Goal: Task Accomplishment & Management: Use online tool/utility

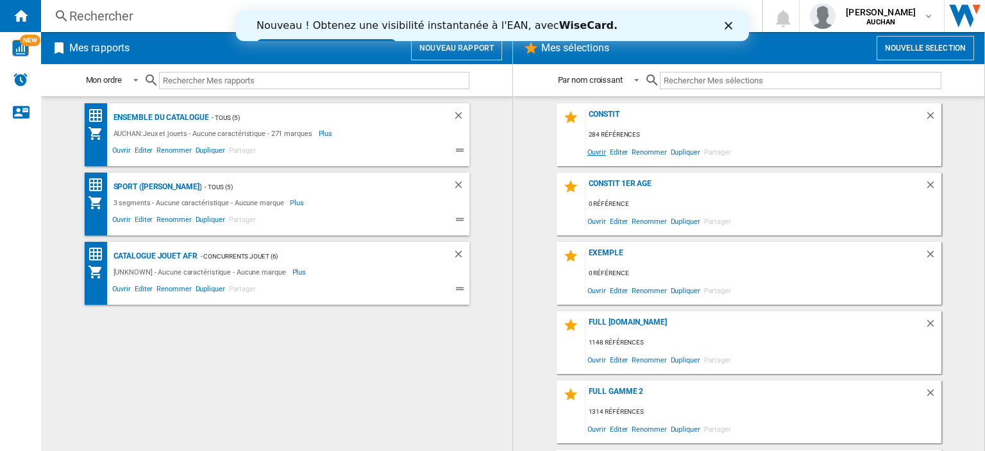
click at [594, 155] on span "Ouvrir" at bounding box center [596, 151] width 22 height 17
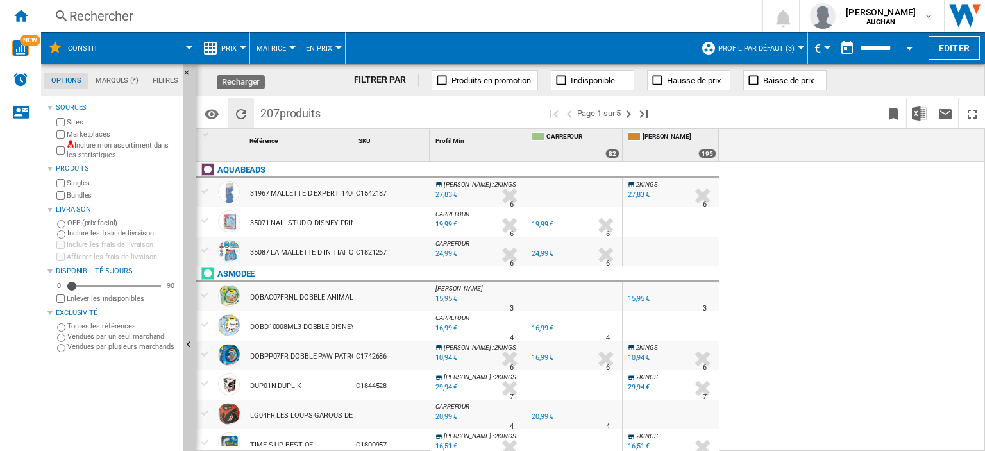
click at [242, 115] on ng-md-icon "Recharger" at bounding box center [240, 113] width 15 height 15
click at [627, 113] on ng-md-icon "Page suivante" at bounding box center [628, 113] width 15 height 15
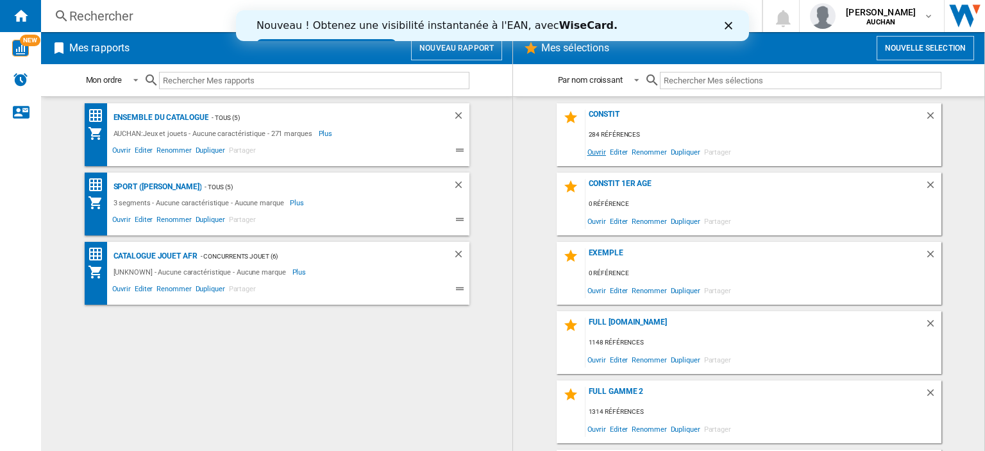
click at [587, 149] on span "Ouvrir" at bounding box center [596, 151] width 22 height 17
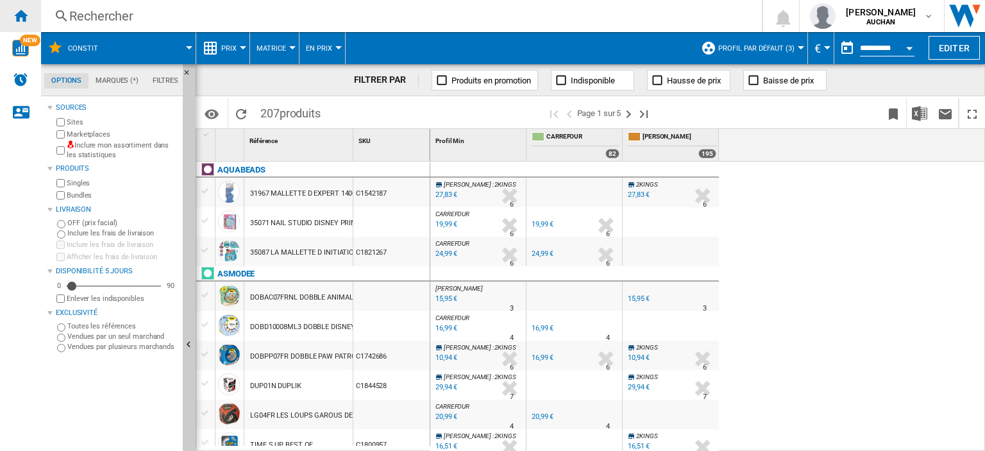
drag, startPoint x: 28, startPoint y: 12, endPoint x: 38, endPoint y: 17, distance: 11.5
click at [28, 12] on div "Accueil" at bounding box center [20, 16] width 41 height 32
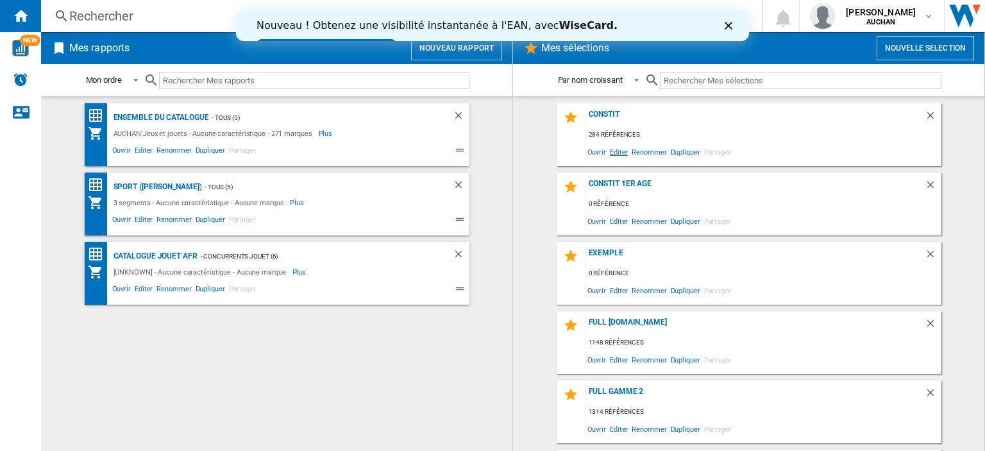
click at [612, 153] on span "Editer" at bounding box center [619, 151] width 22 height 17
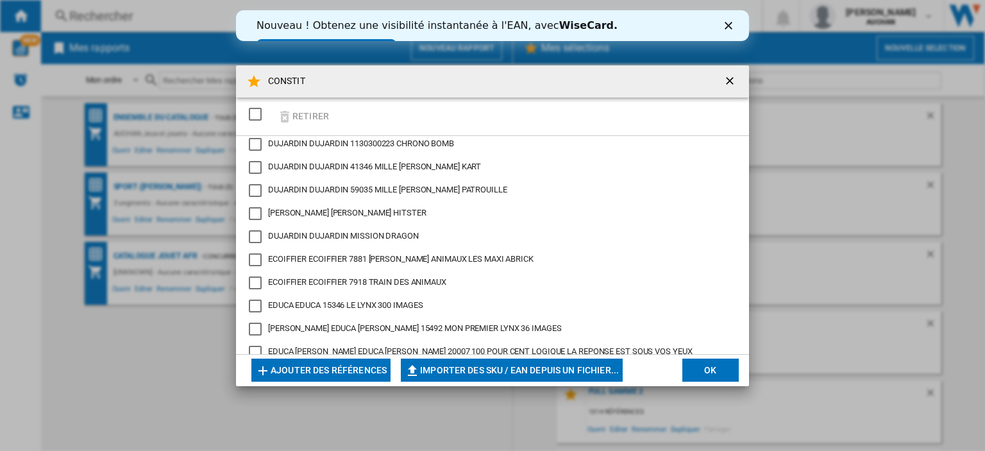
scroll to position [834, 0]
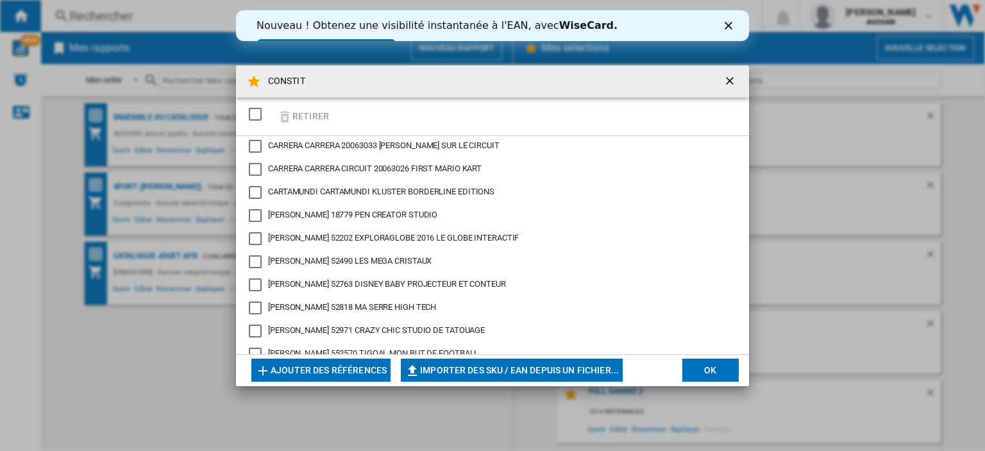
click at [726, 79] on ng-md-icon "getI18NText('BUTTONS.CLOSE_DIALOG')" at bounding box center [730, 81] width 15 height 15
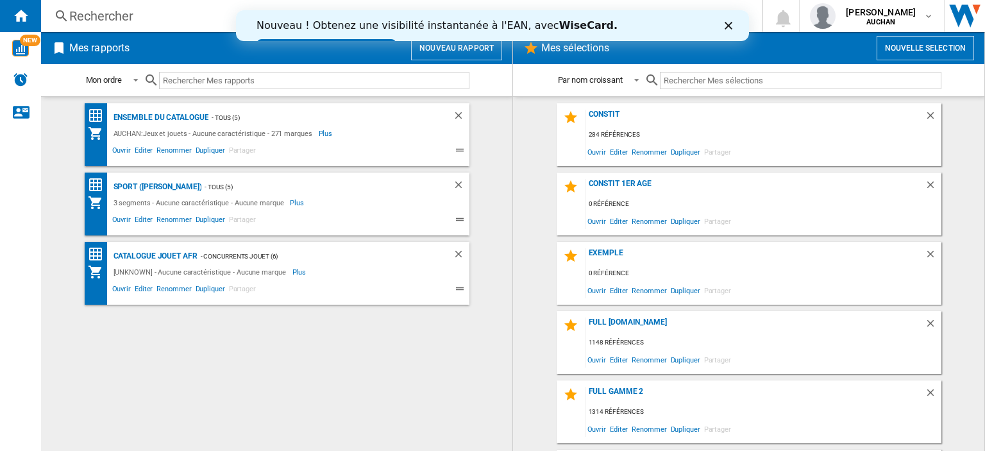
click at [732, 28] on div "Fermer" at bounding box center [731, 26] width 13 height 8
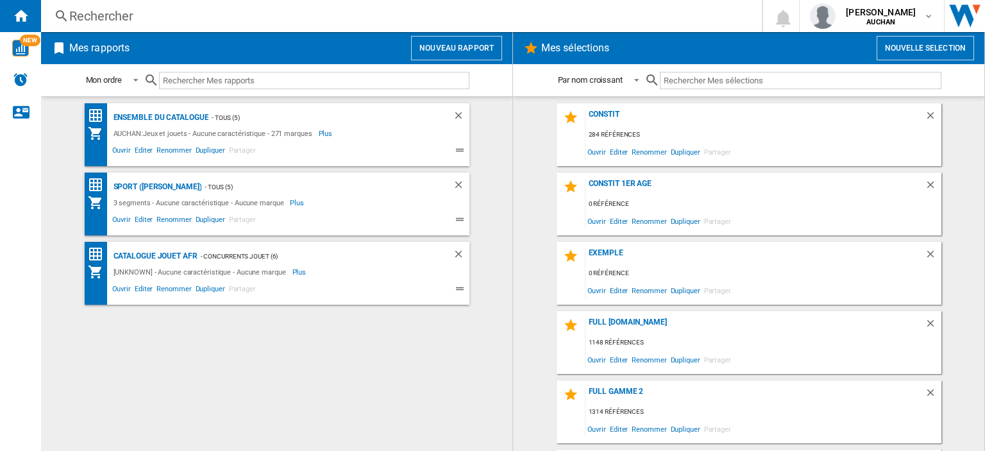
click at [932, 42] on button "Nouvelle selection" at bounding box center [925, 48] width 97 height 24
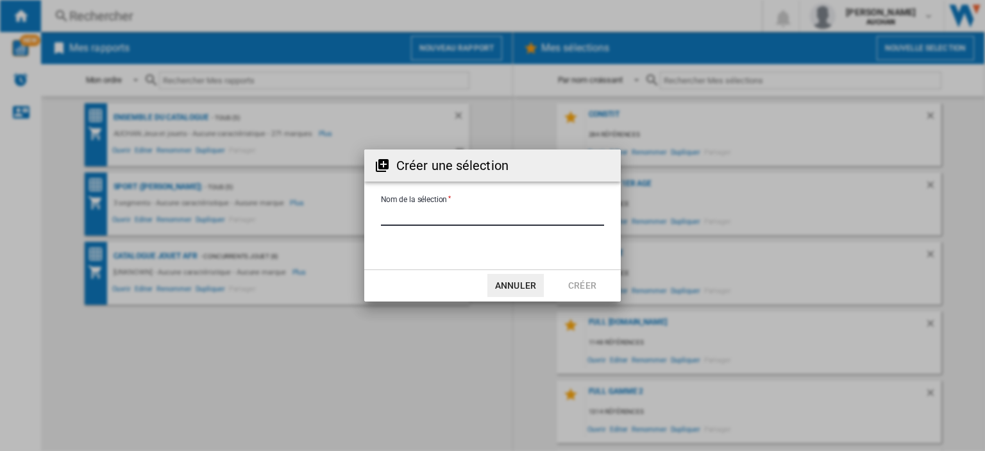
click at [460, 214] on input "Nom de la sélection" at bounding box center [492, 215] width 223 height 19
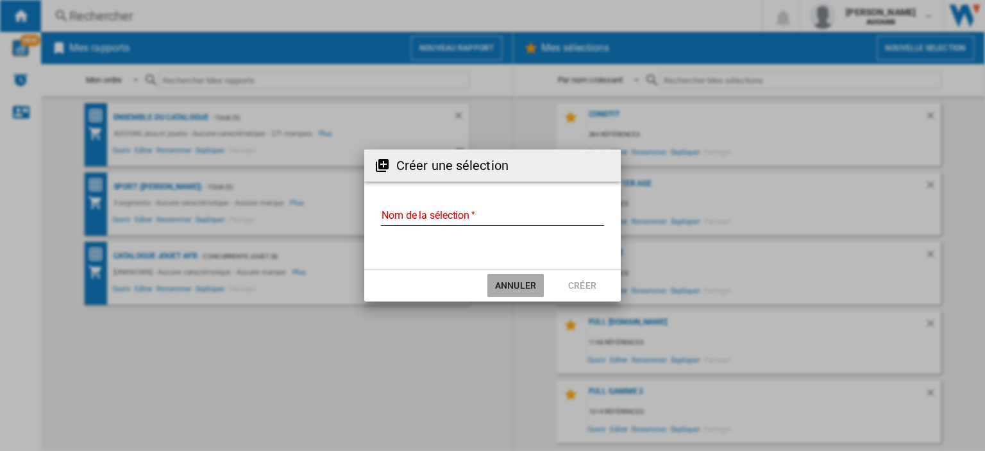
click at [523, 292] on button "Annuler" at bounding box center [515, 285] width 56 height 23
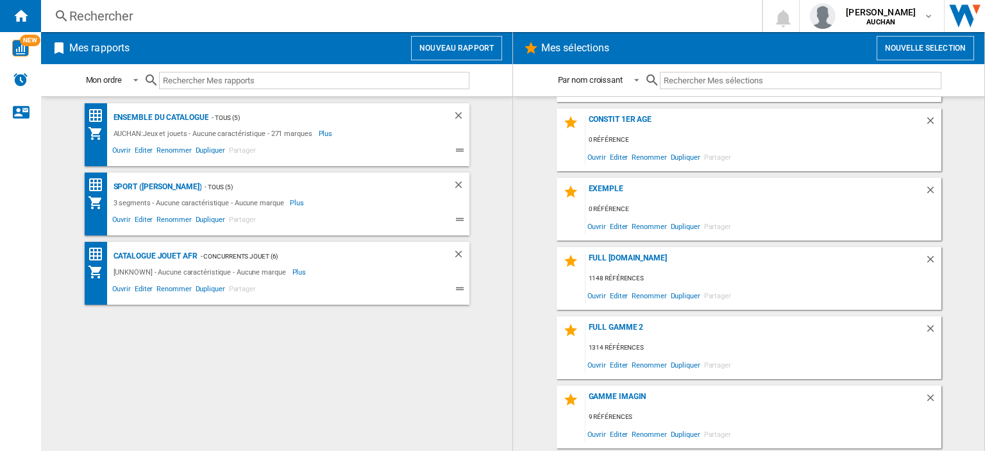
scroll to position [0, 0]
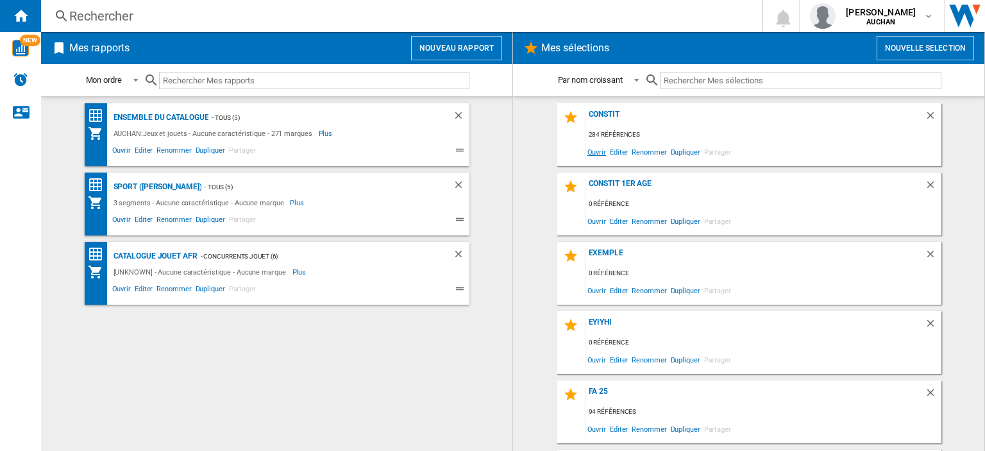
click at [594, 147] on span "Ouvrir" at bounding box center [596, 151] width 22 height 17
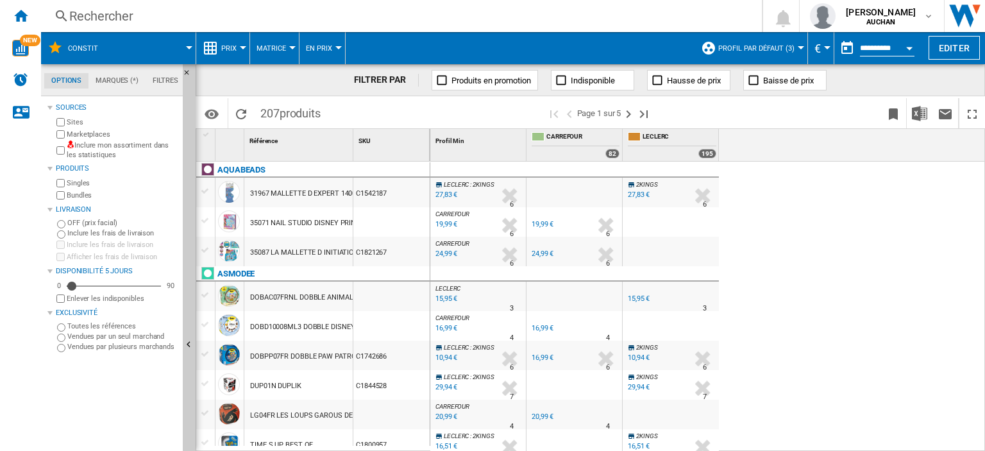
click at [172, 84] on md-tab-item "Filtres" at bounding box center [166, 80] width 40 height 15
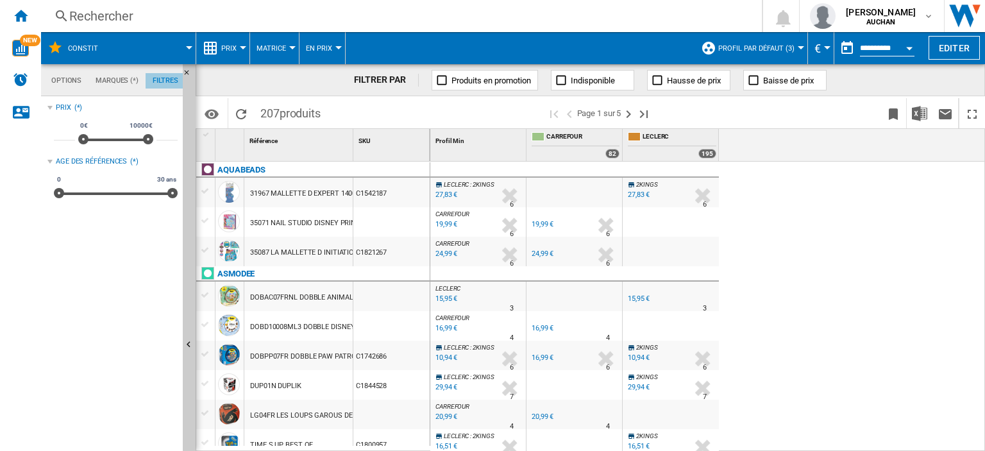
scroll to position [83, 0]
click at [130, 73] on md-tab-item "Marques (*)" at bounding box center [116, 80] width 57 height 15
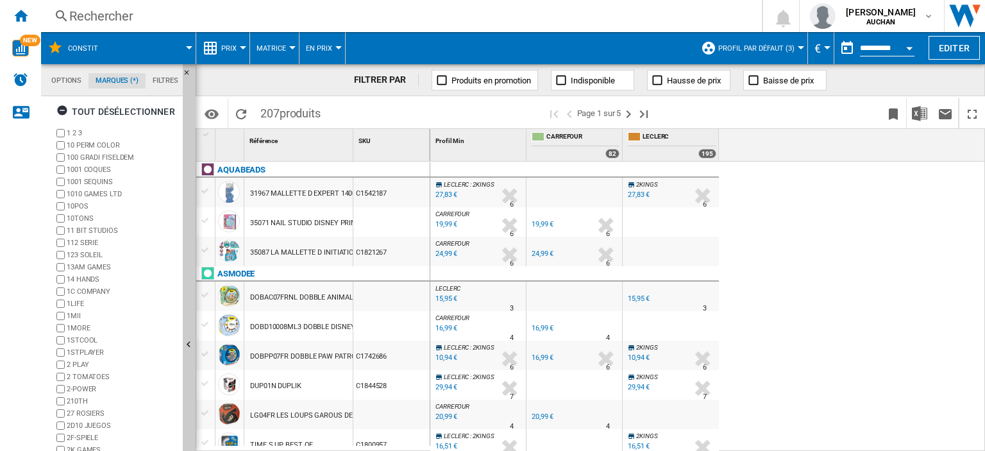
scroll to position [0, 0]
click at [72, 74] on md-tab-item "Options" at bounding box center [66, 80] width 44 height 15
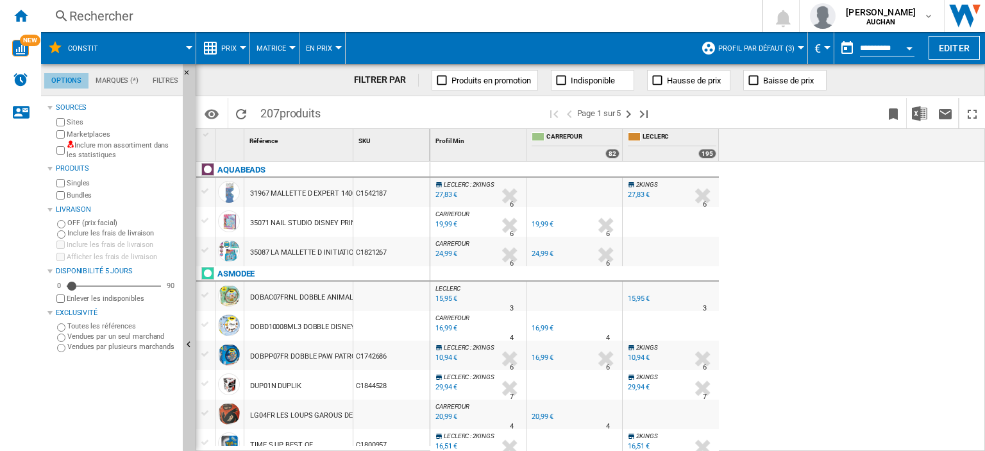
scroll to position [15, 0]
click at [121, 81] on md-tab-item "Marques (*)" at bounding box center [116, 80] width 57 height 15
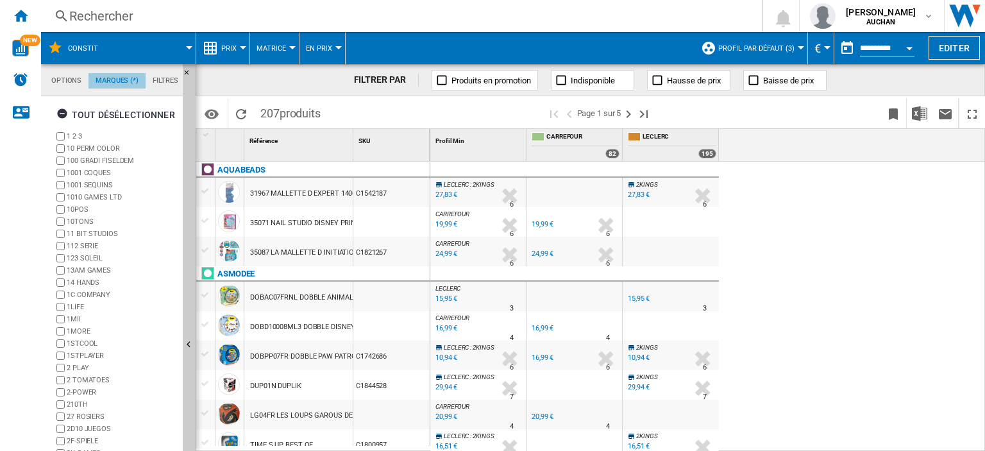
scroll to position [49, 0]
click at [72, 82] on md-tab-item "Options" at bounding box center [66, 80] width 44 height 15
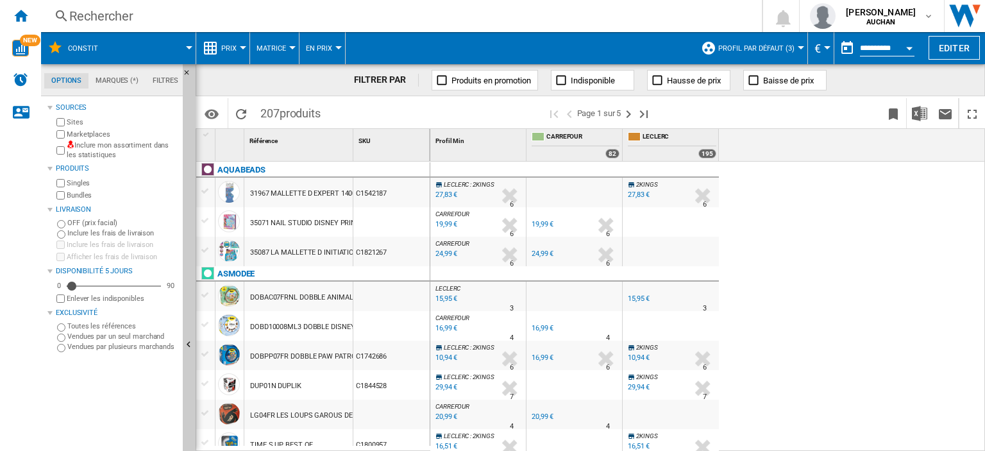
scroll to position [15, 0]
click at [189, 43] on md-menu "CONSTIT" at bounding box center [118, 48] width 155 height 32
click at [188, 46] on div at bounding box center [189, 47] width 6 height 3
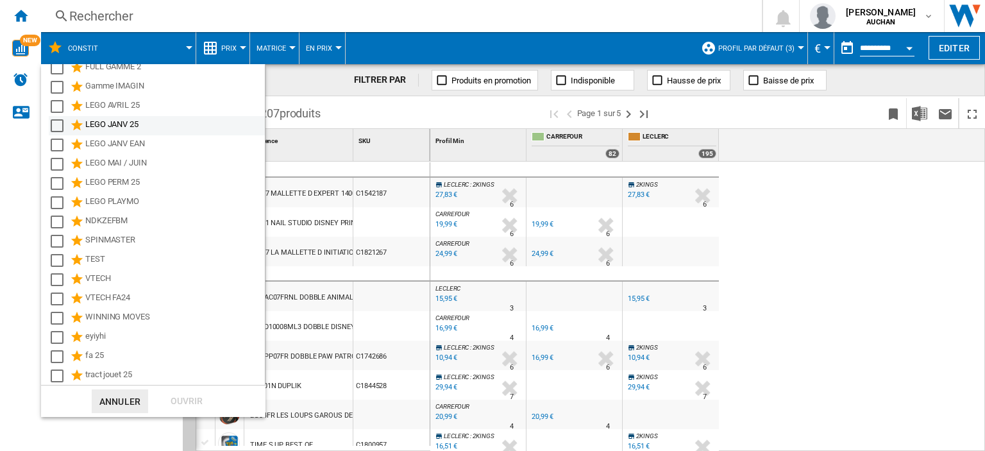
scroll to position [118, 0]
click at [115, 402] on button "Annuler" at bounding box center [120, 401] width 56 height 24
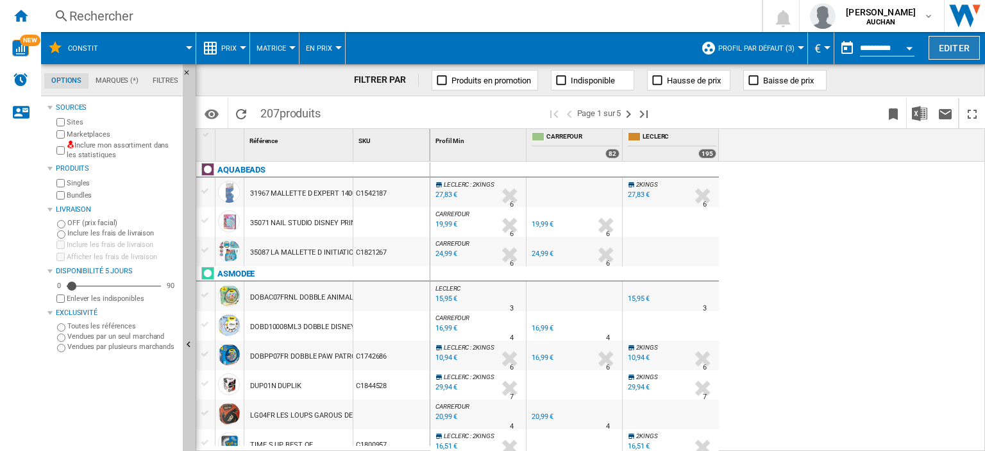
click at [949, 47] on button "Editer" at bounding box center [954, 48] width 51 height 24
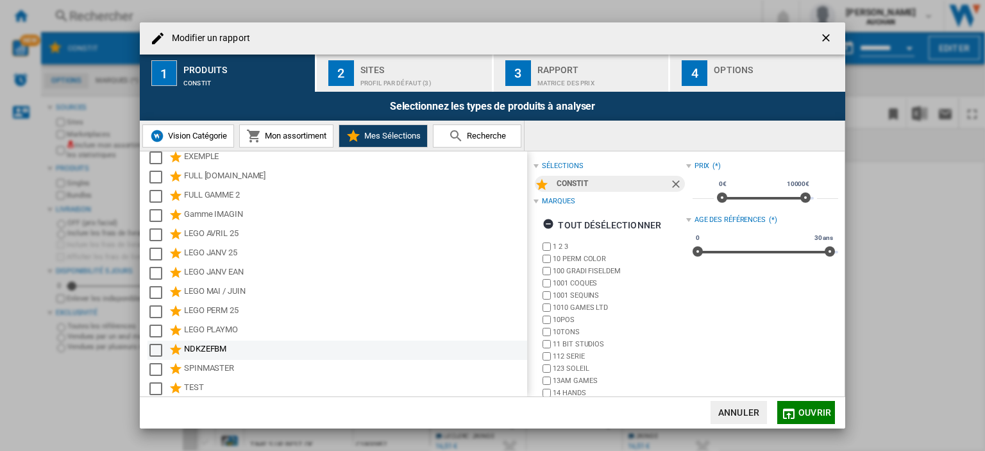
scroll to position [0, 0]
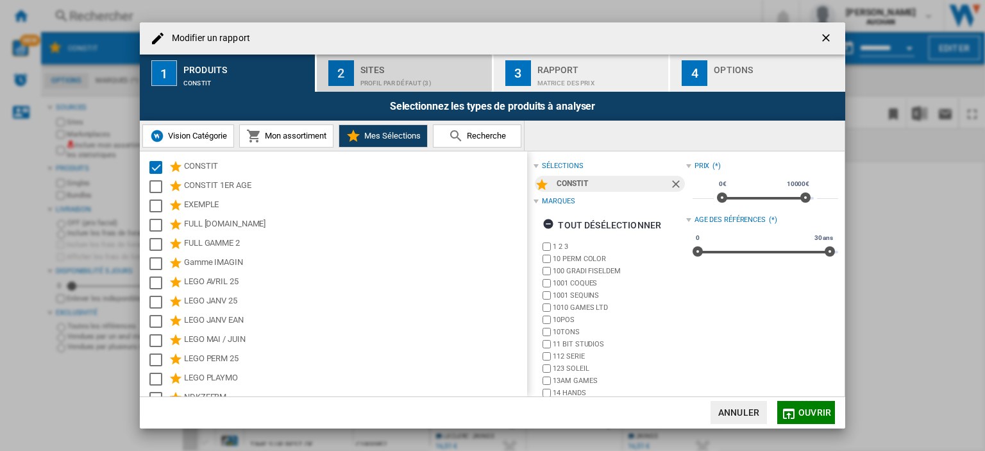
click at [411, 79] on div "Profil par défaut (3)" at bounding box center [423, 79] width 126 height 13
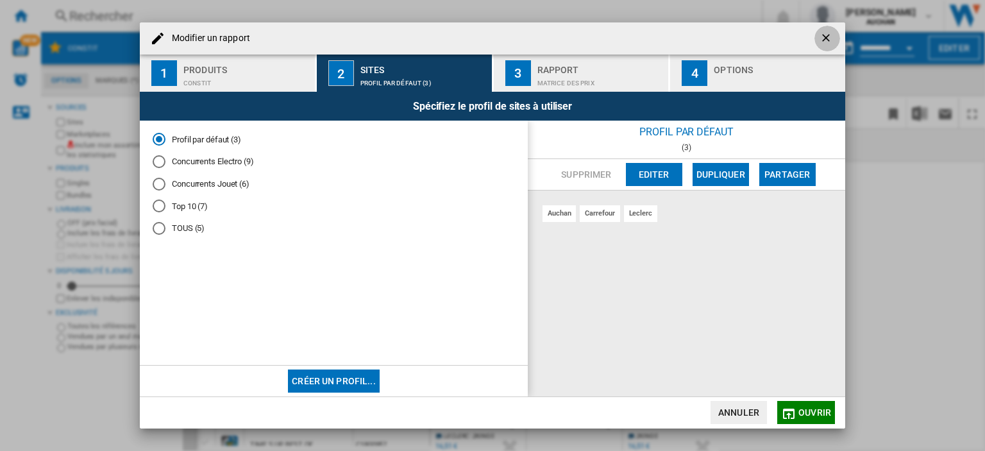
click at [829, 42] on ng-md-icon "getI18NText('BUTTONS.CLOSE_DIALOG')" at bounding box center [827, 38] width 15 height 15
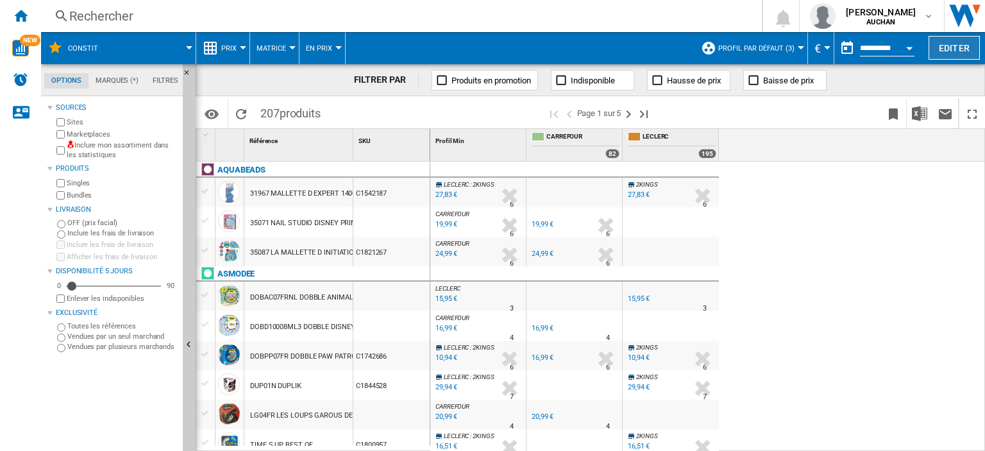
click at [940, 48] on button "Editer" at bounding box center [954, 48] width 51 height 24
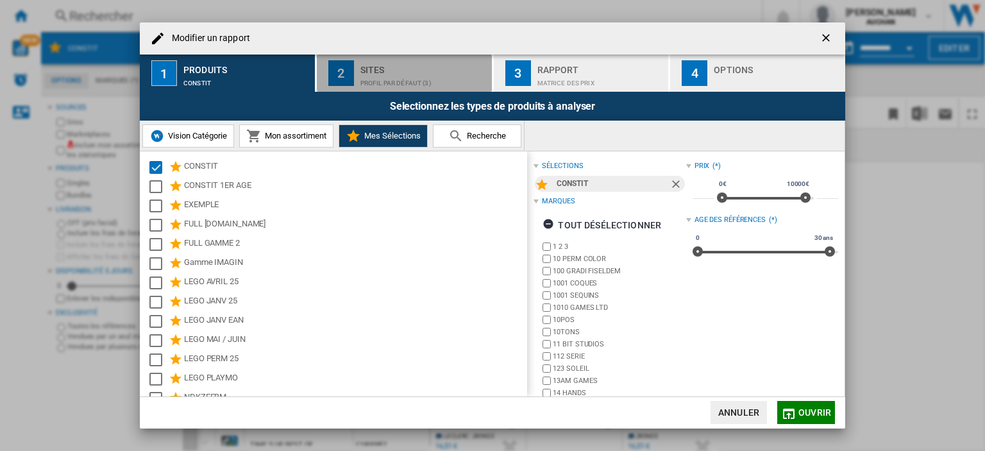
click at [403, 76] on div "Profil par défaut (3)" at bounding box center [423, 79] width 126 height 13
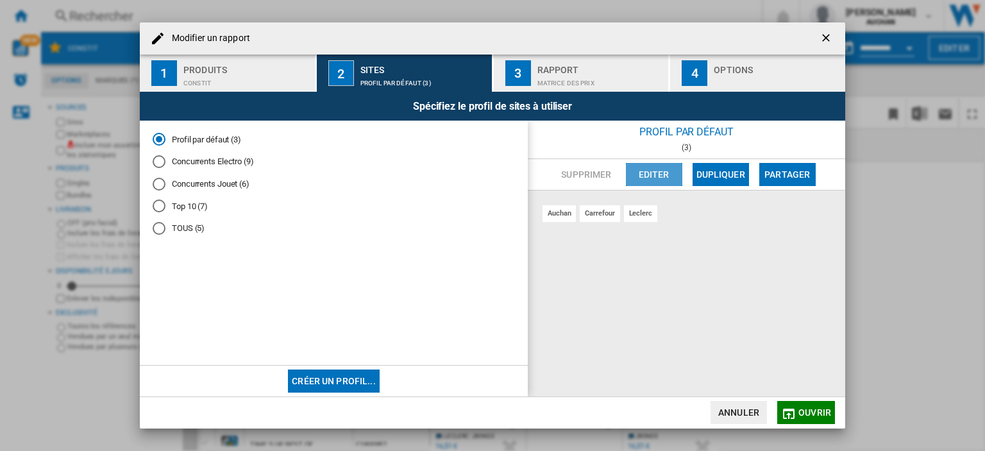
click at [662, 178] on button "Editer" at bounding box center [654, 174] width 56 height 23
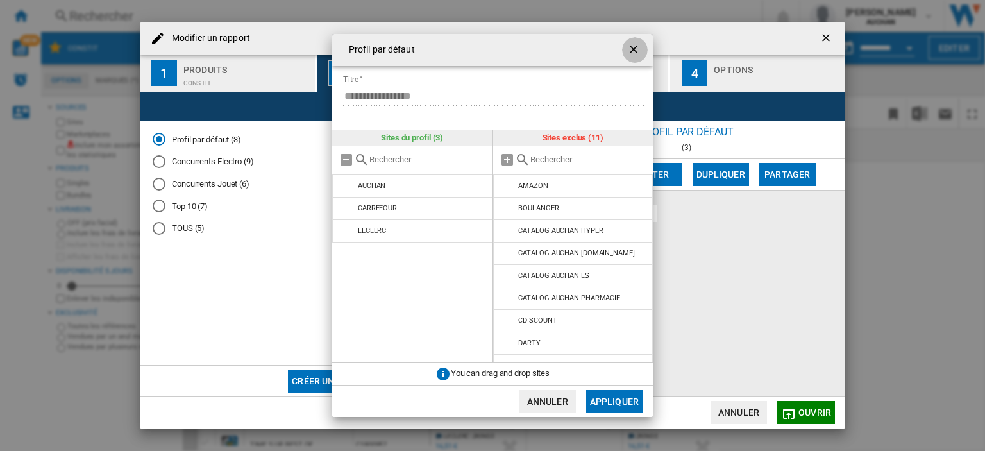
click at [633, 53] on ng-md-icon "getI18NText('BUTTONS.CLOSE_DIALOG')" at bounding box center [634, 50] width 15 height 15
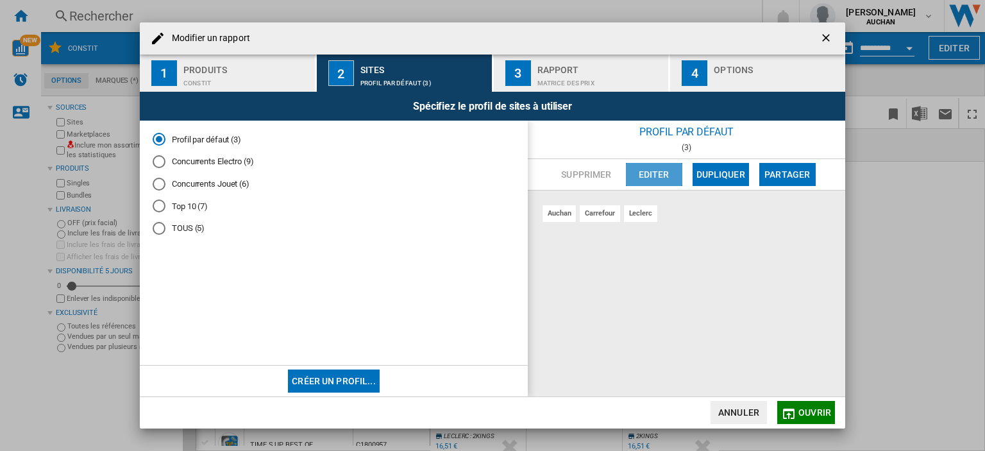
click at [666, 181] on button "Editer" at bounding box center [654, 174] width 56 height 23
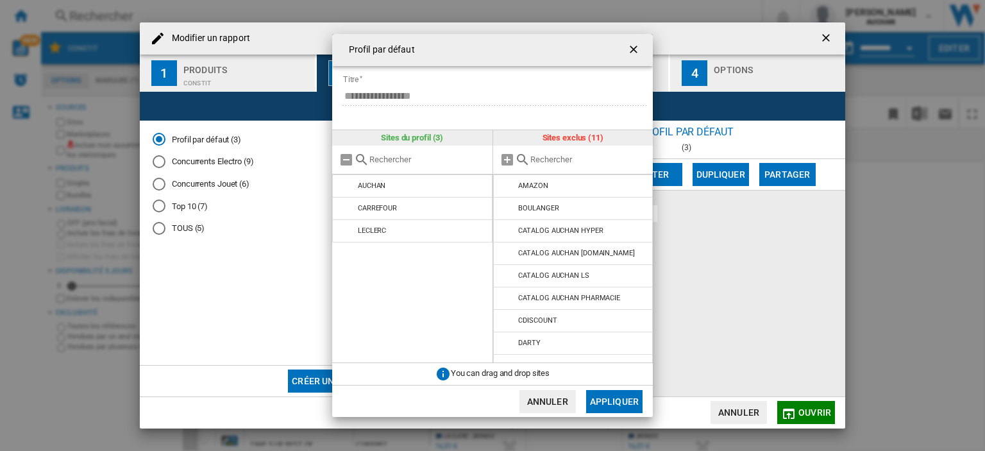
click at [566, 397] on button "Annuler" at bounding box center [547, 401] width 56 height 23
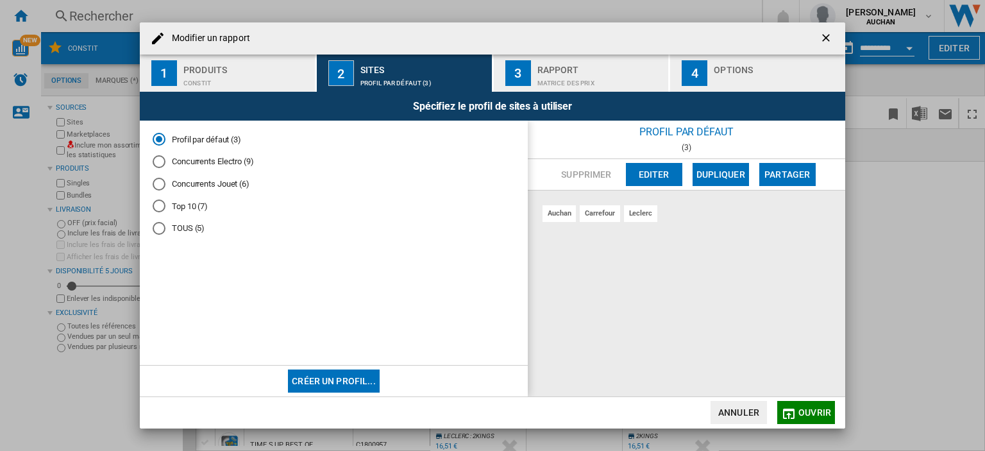
click at [744, 409] on button "Annuler" at bounding box center [739, 412] width 56 height 23
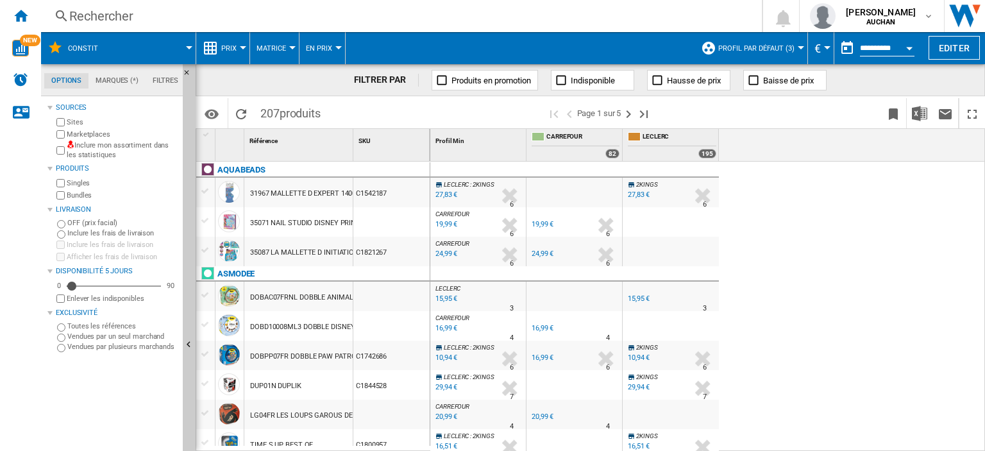
click at [805, 165] on div "LECLERC : 2KINGS -1.0 % 27,83 € % N/A 6 LECLERC : 2KINGS 2KINGS -1.0 % 27,83 € …" at bounding box center [707, 307] width 555 height 290
click at [26, 17] on ng-md-icon "Accueil" at bounding box center [20, 15] width 15 height 15
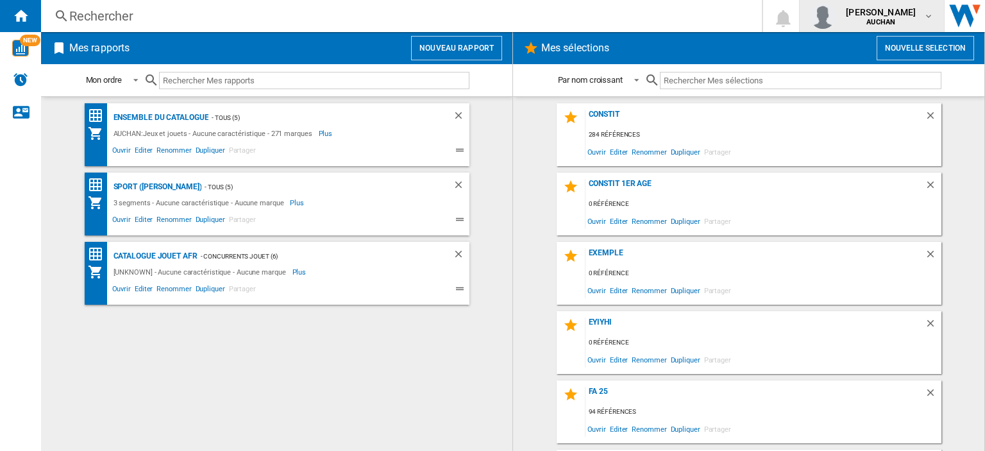
click at [922, 20] on div "[PERSON_NAME] [GEOGRAPHIC_DATA]" at bounding box center [882, 16] width 83 height 21
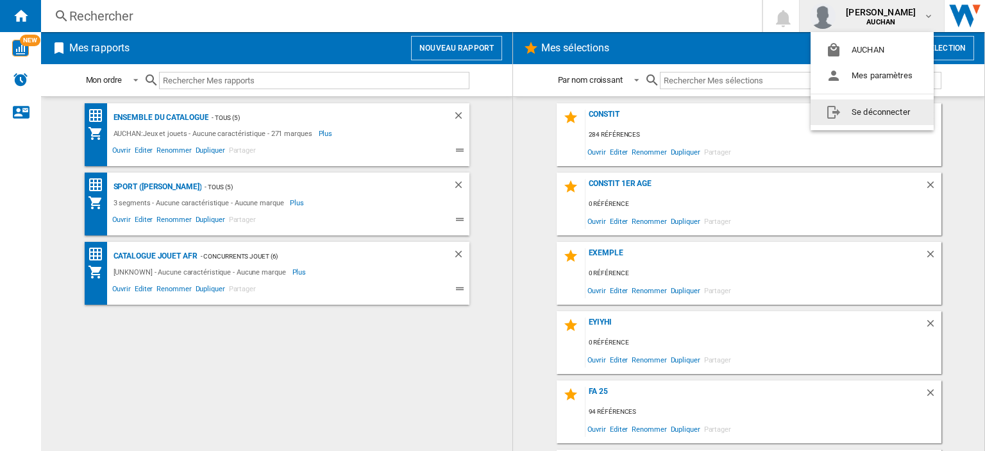
click at [905, 110] on button "Se déconnecter" at bounding box center [872, 112] width 123 height 26
